Goal: Connect with others: Connect with other users

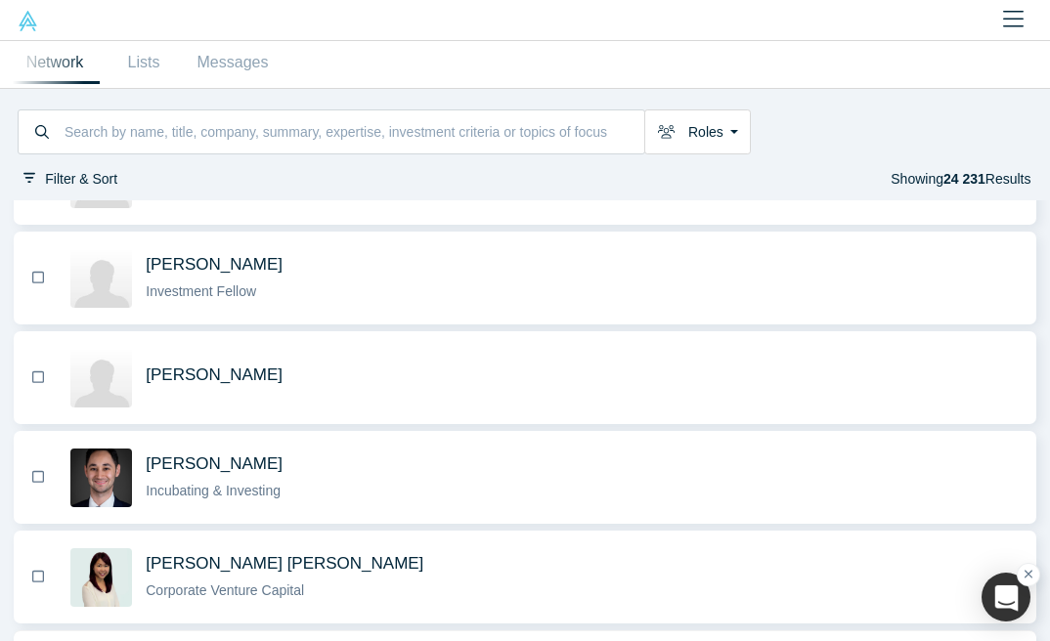
scroll to position [9442, 0]
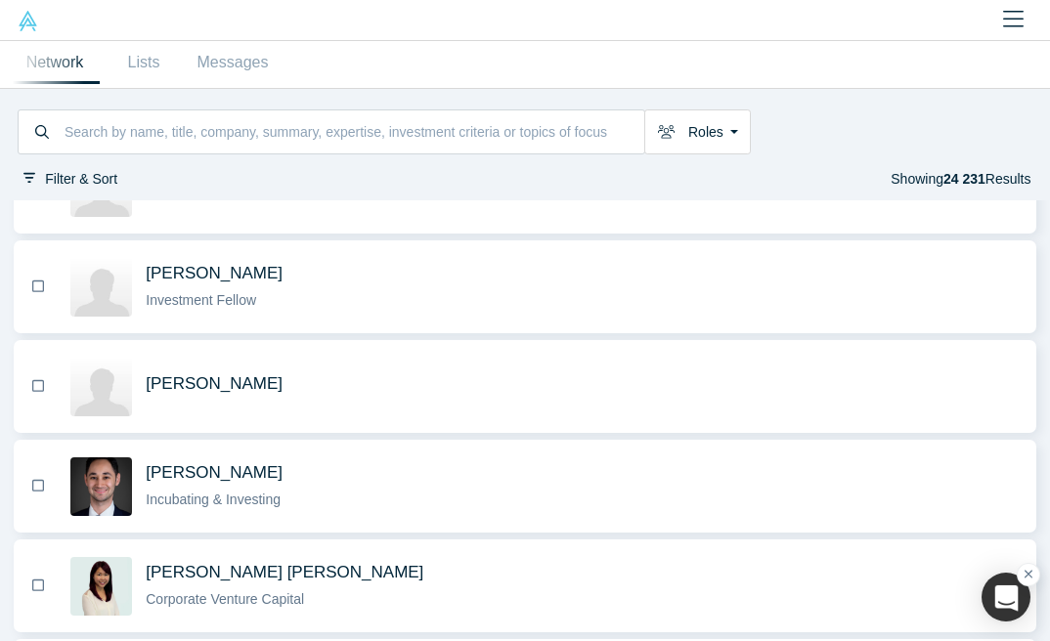
click at [254, 9] on span "Early Stage Investor - Enterprise and Fintech" at bounding box center [282, 1] width 273 height 16
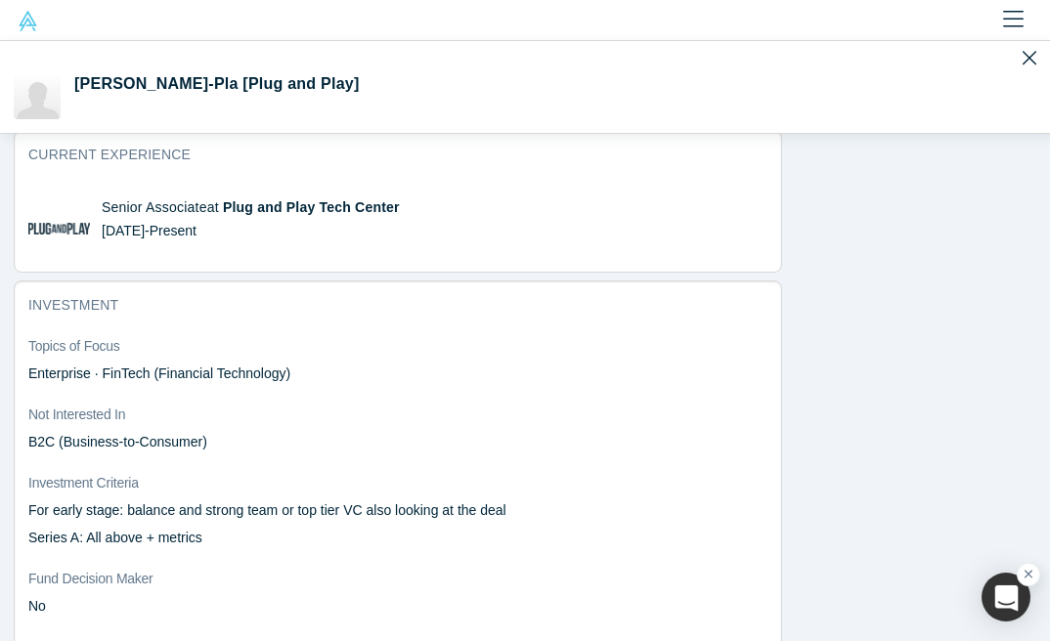
scroll to position [1417, 0]
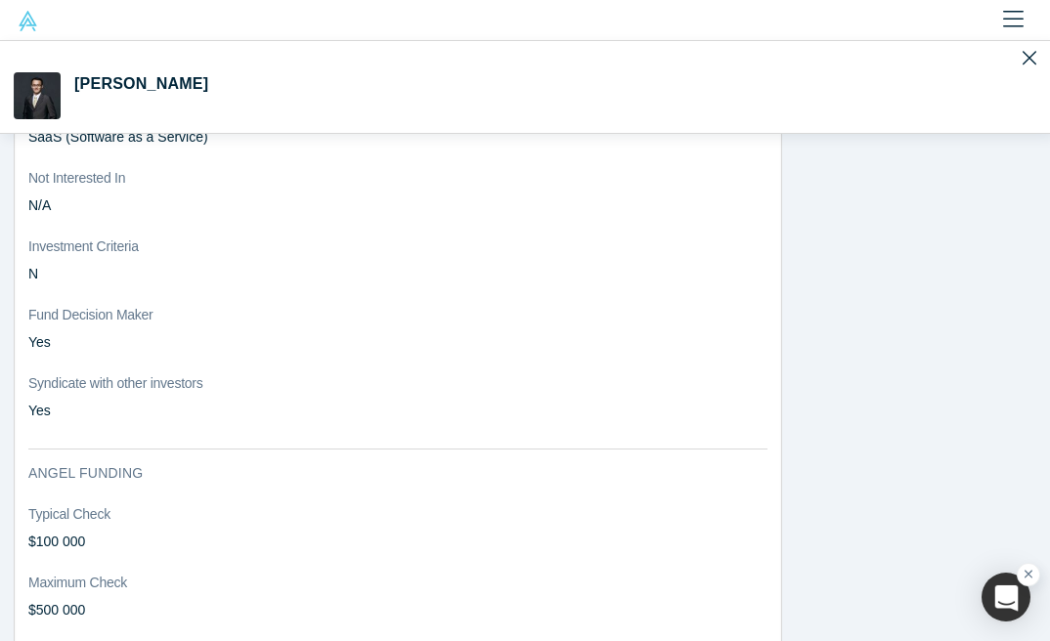
scroll to position [1688, 0]
